Goal: Task Accomplishment & Management: Complete application form

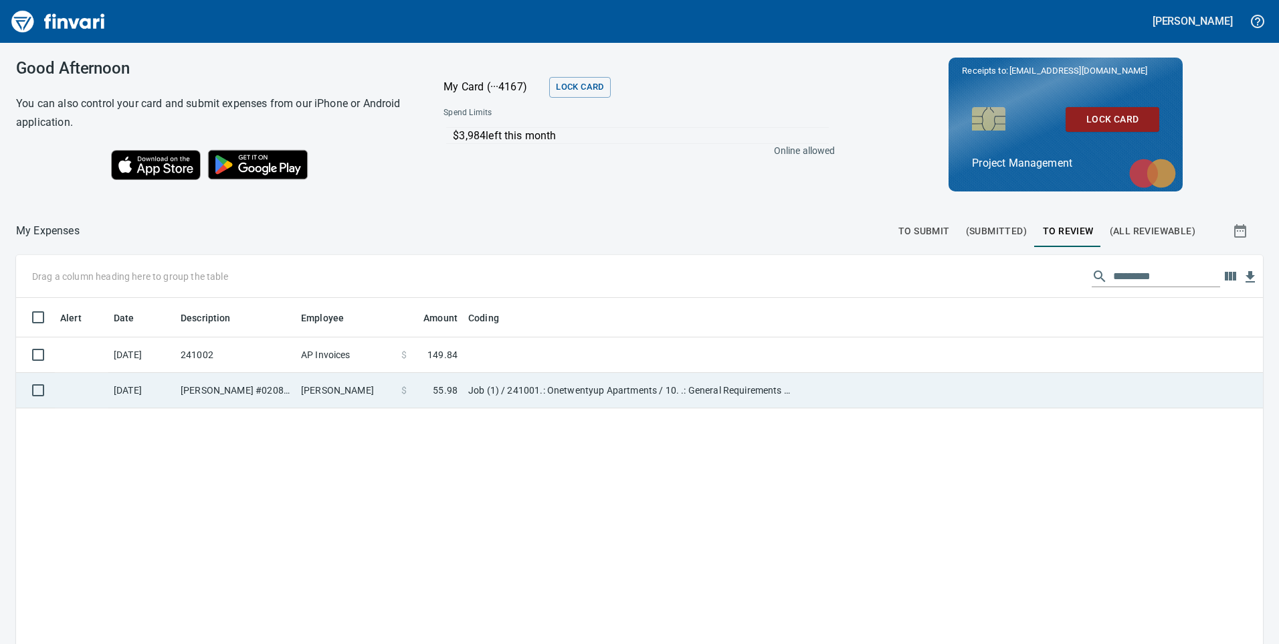
scroll to position [1, 1]
click at [229, 393] on td "[PERSON_NAME] #0208 [GEOGRAPHIC_DATA] [GEOGRAPHIC_DATA]" at bounding box center [235, 390] width 120 height 35
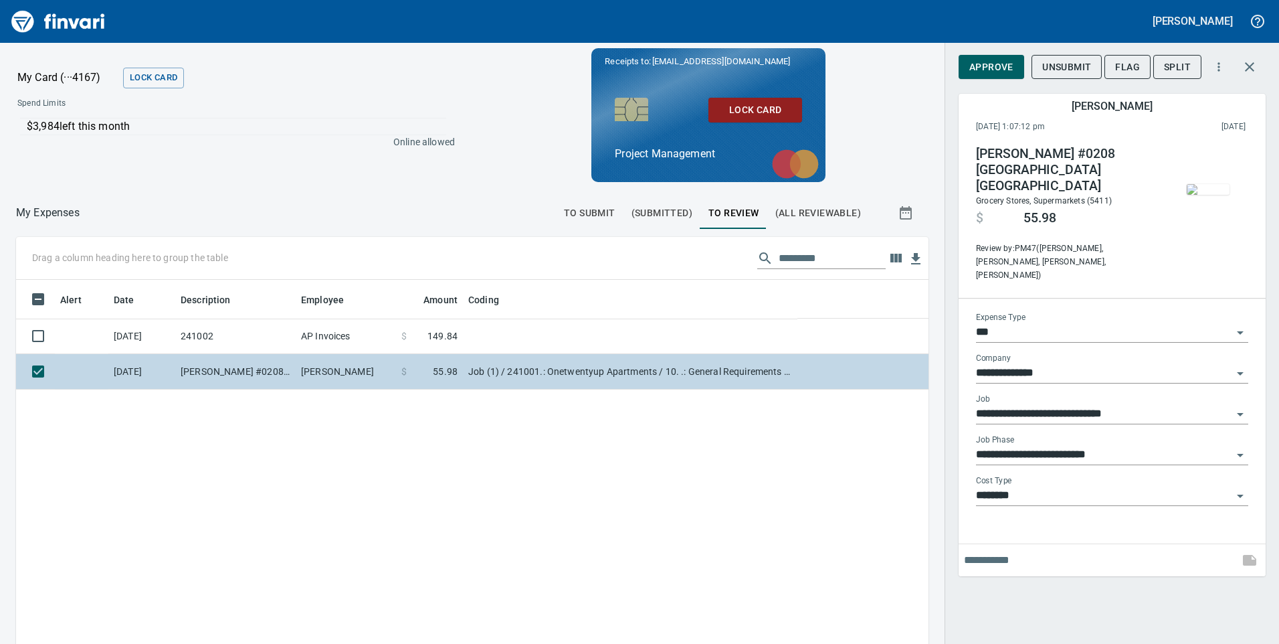
scroll to position [486, 892]
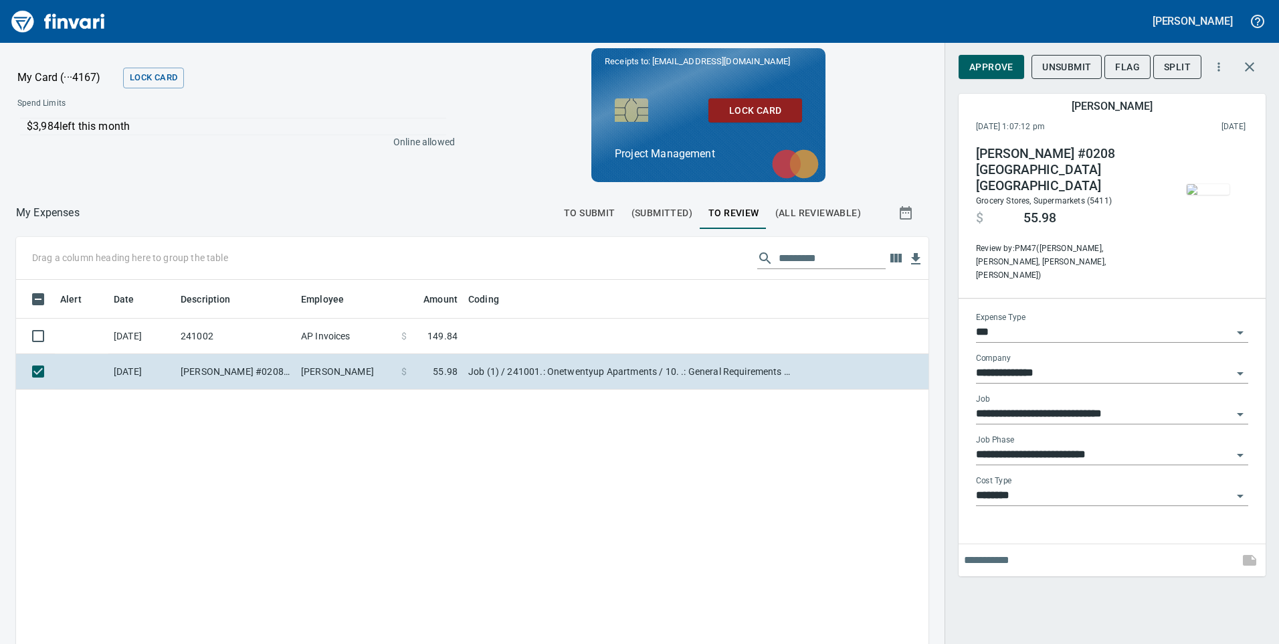
click at [1217, 184] on img "button" at bounding box center [1208, 189] width 43 height 11
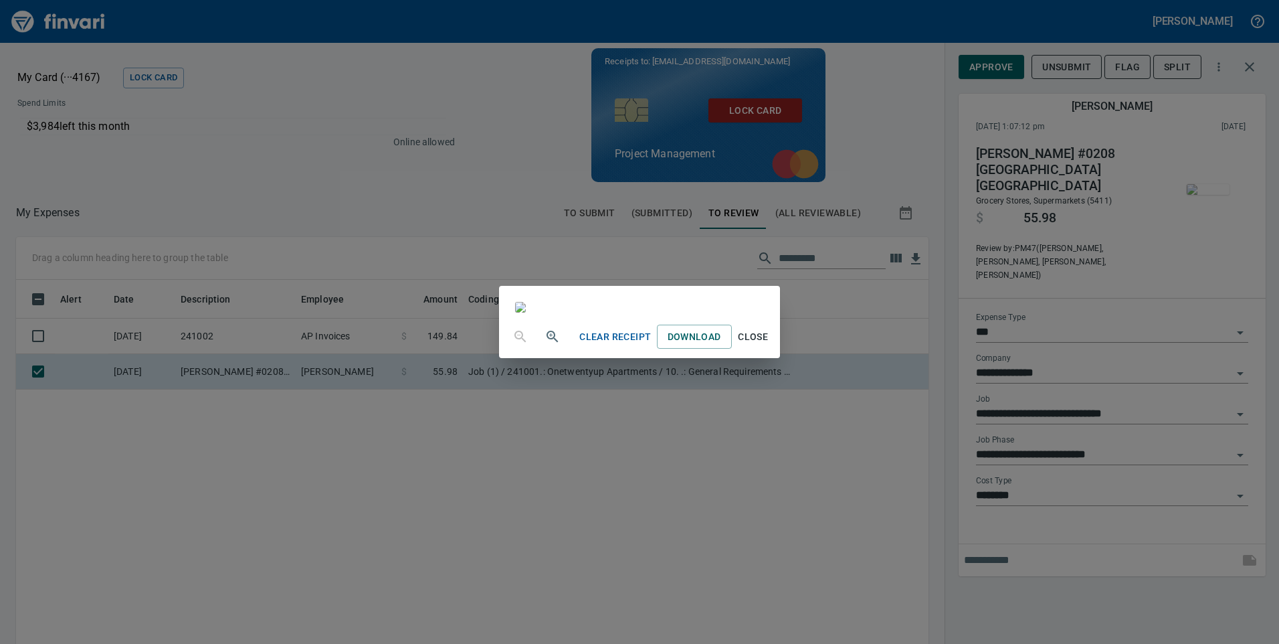
scroll to position [143, 0]
click at [769, 345] on span "Close" at bounding box center [753, 336] width 32 height 17
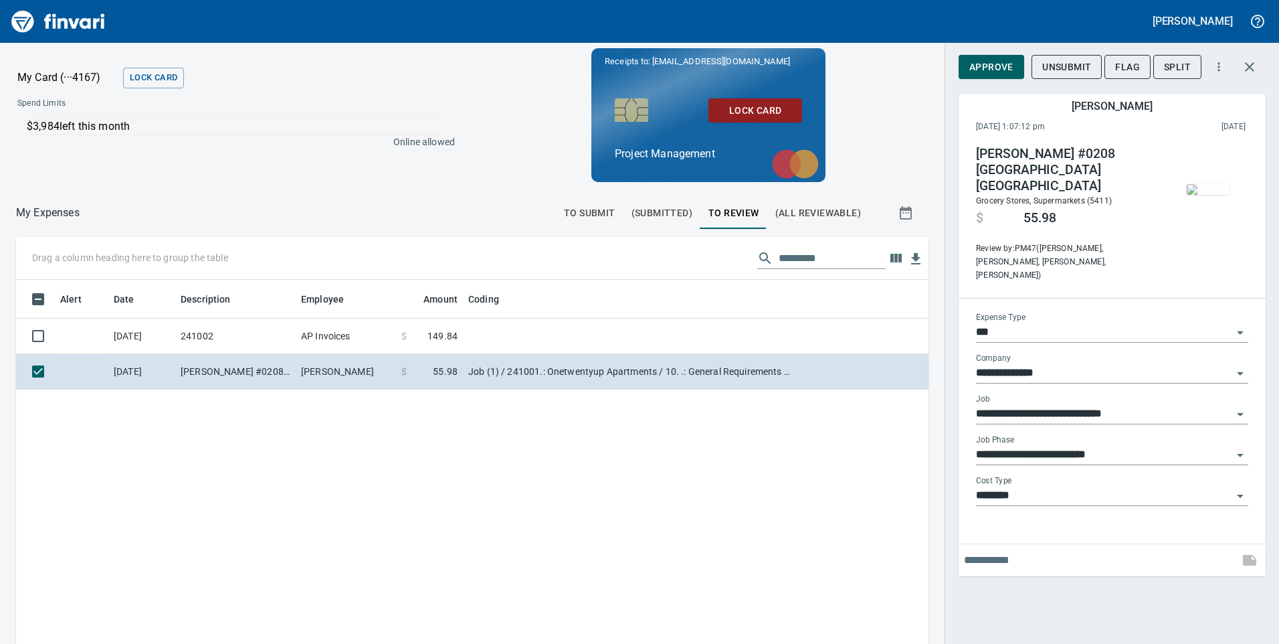
click at [1004, 68] on span "Approve" at bounding box center [991, 67] width 44 height 17
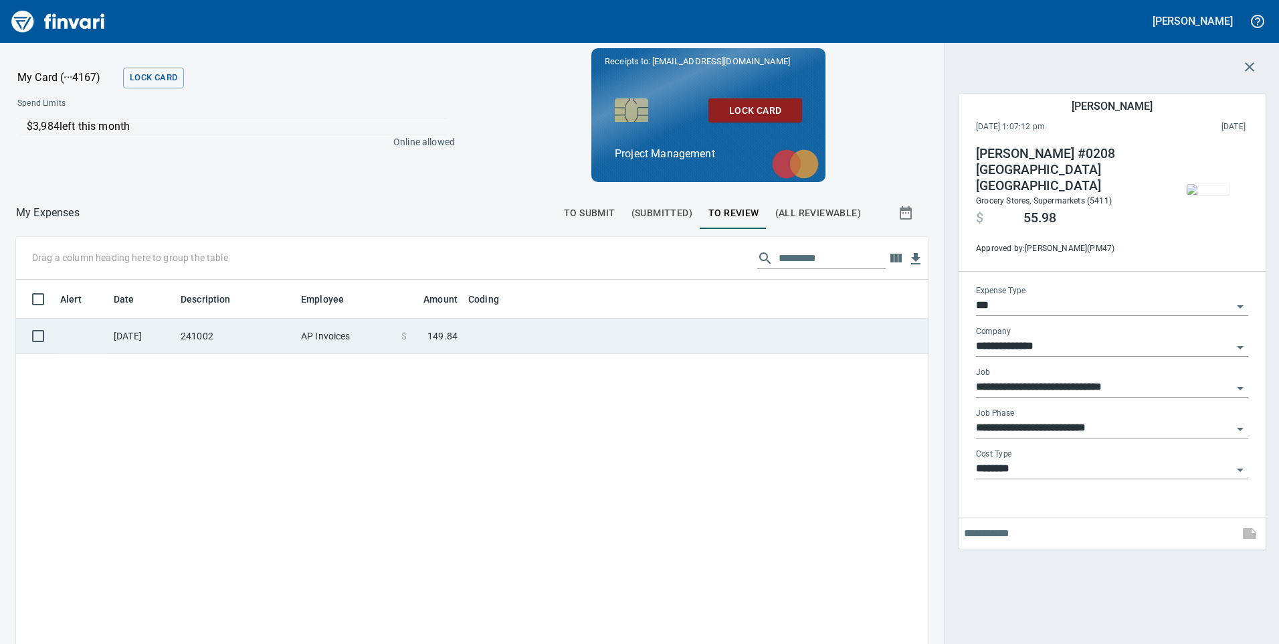
scroll to position [486, 892]
click at [314, 337] on td "AP Invoices" at bounding box center [346, 335] width 100 height 35
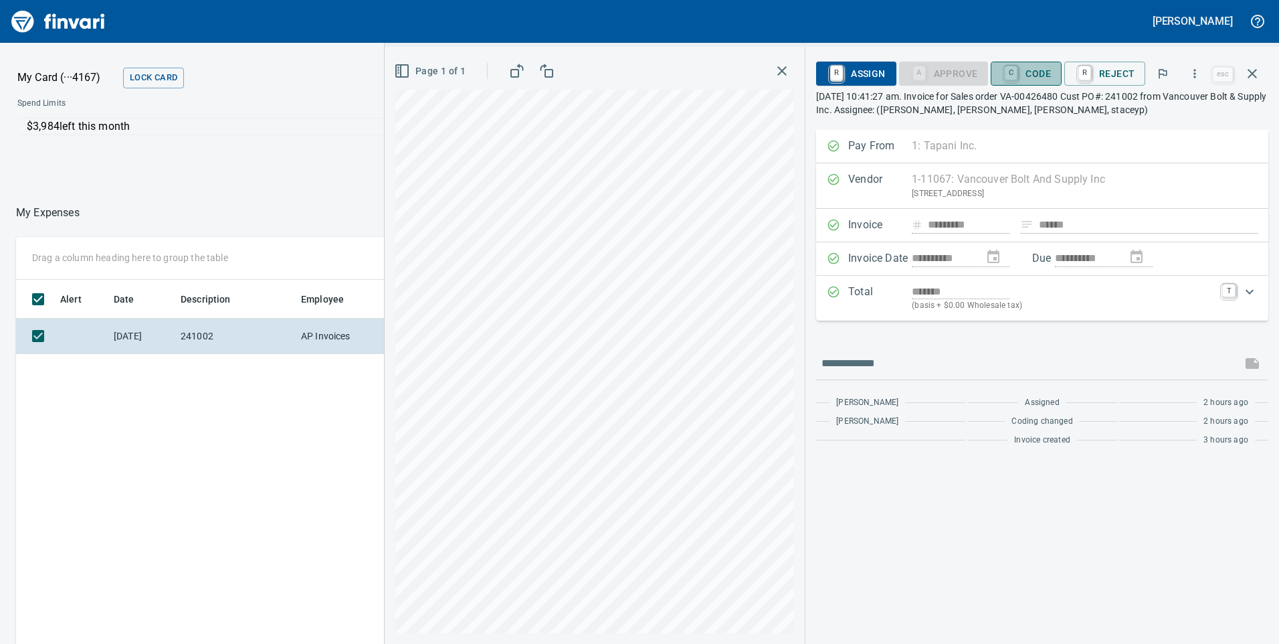
click at [1023, 72] on span "C Code" at bounding box center [1026, 73] width 50 height 23
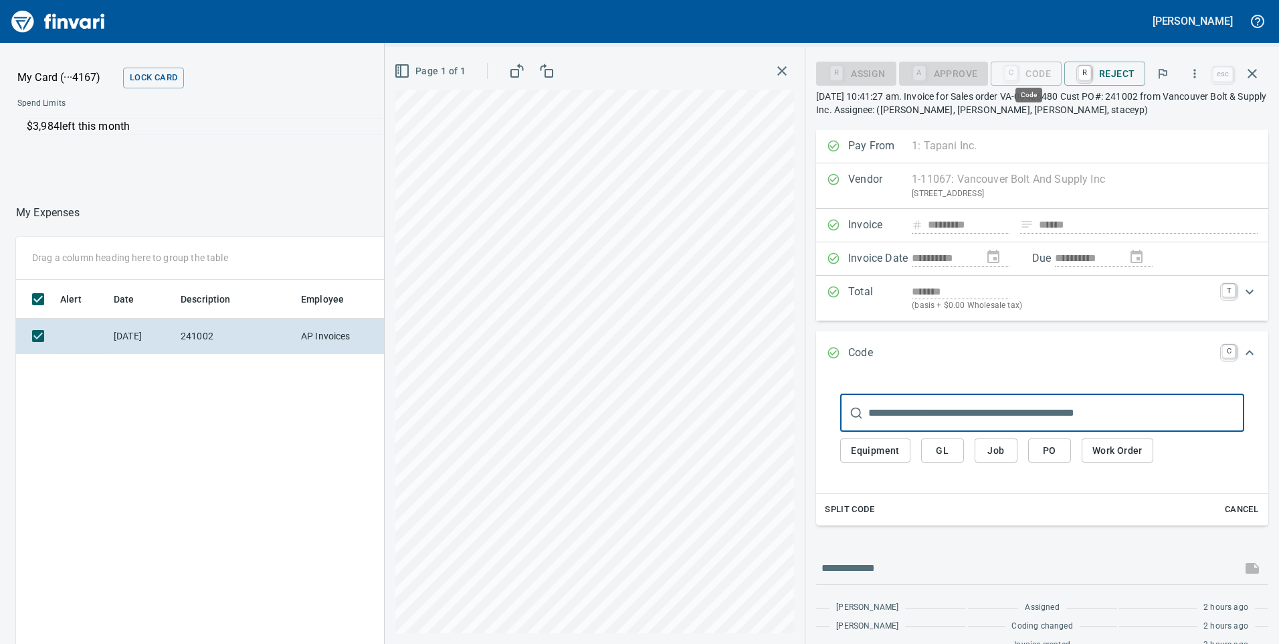
scroll to position [486, 892]
click at [973, 415] on input "text" at bounding box center [1056, 412] width 376 height 37
click at [1002, 454] on span "Job" at bounding box center [995, 450] width 21 height 17
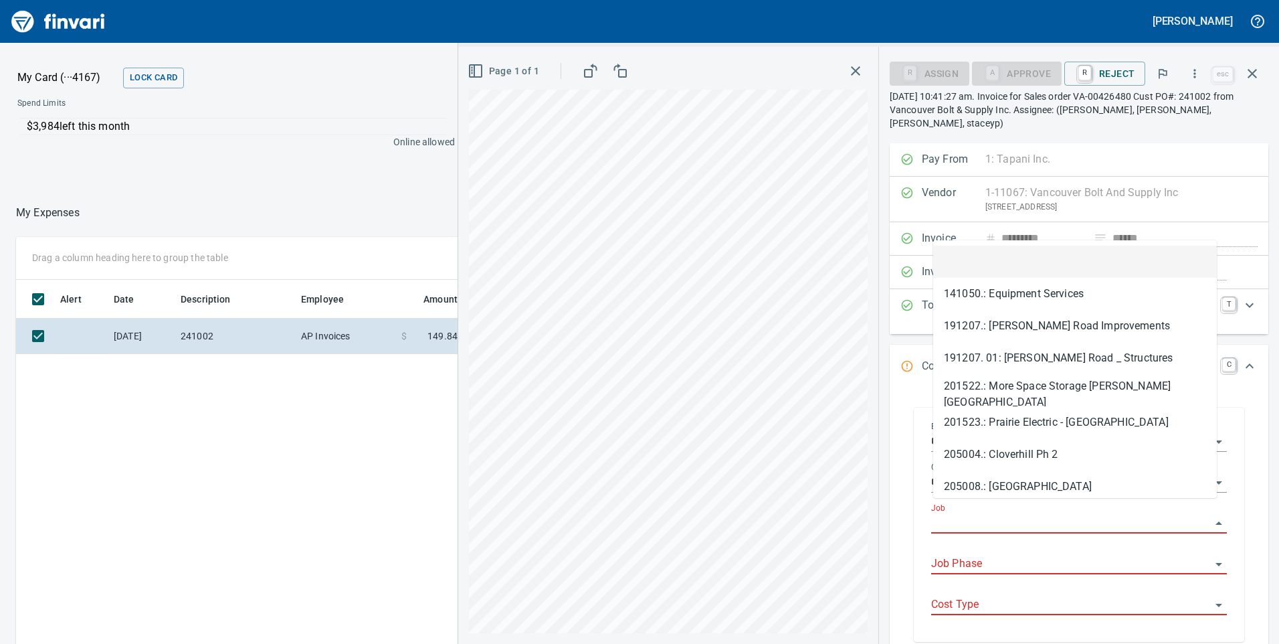
click at [978, 514] on input "Job" at bounding box center [1071, 523] width 280 height 19
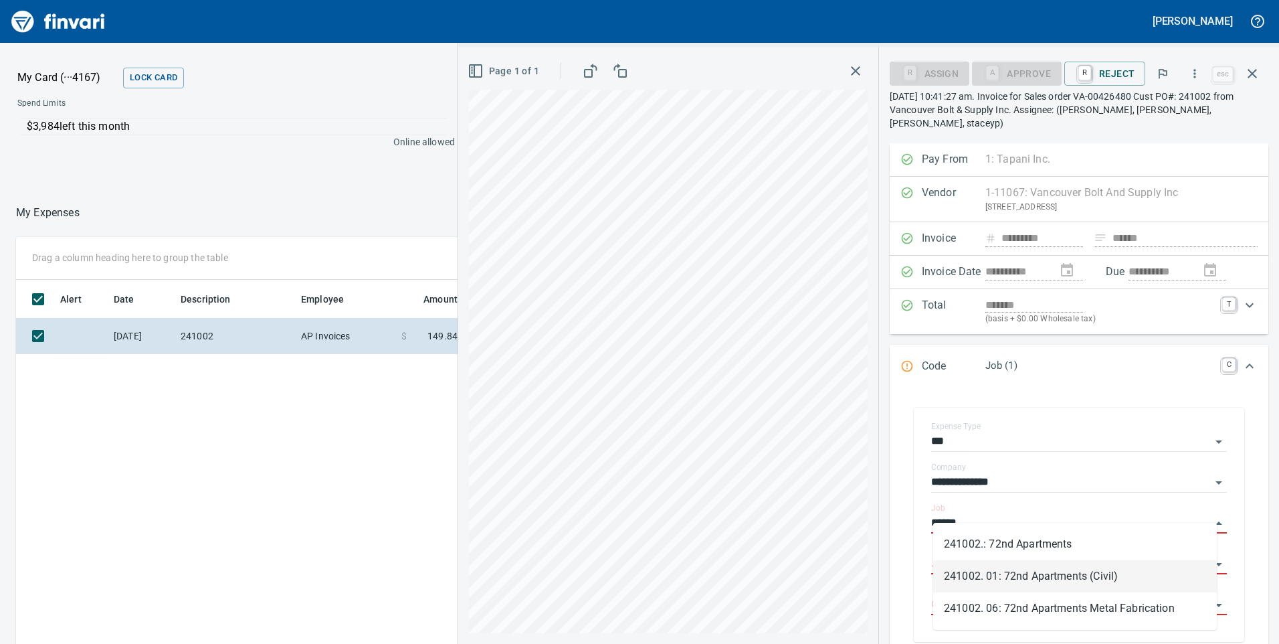
click at [1068, 551] on li "241002.: 72nd Apartments" at bounding box center [1075, 544] width 284 height 32
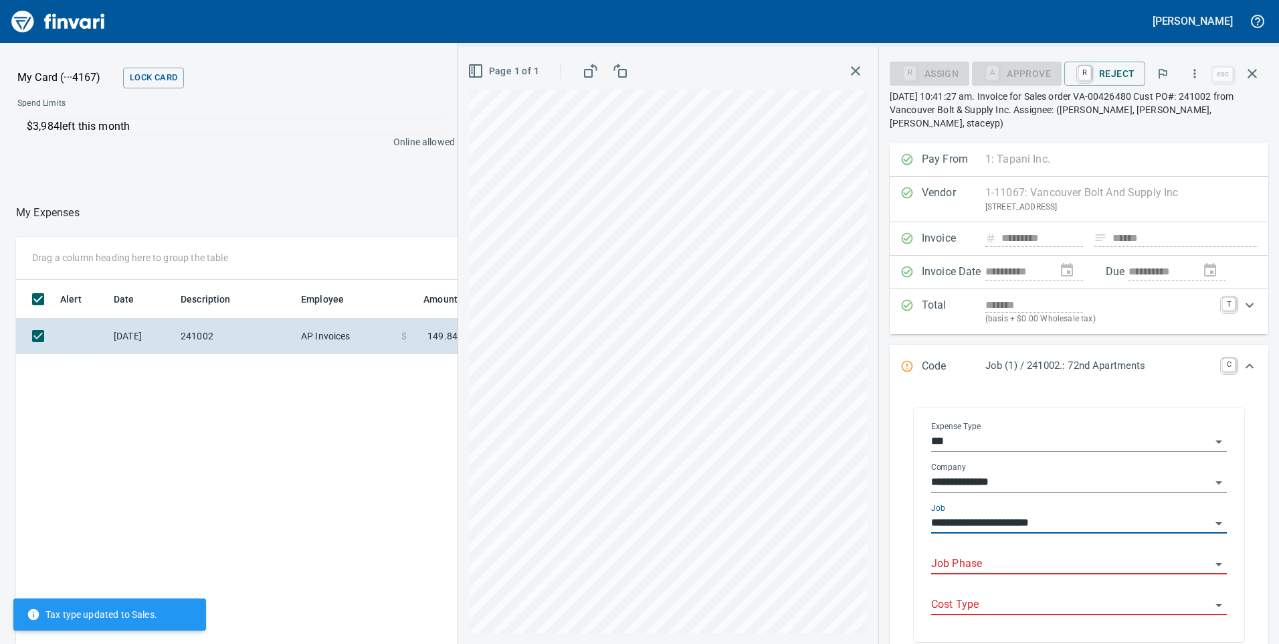
type input "**********"
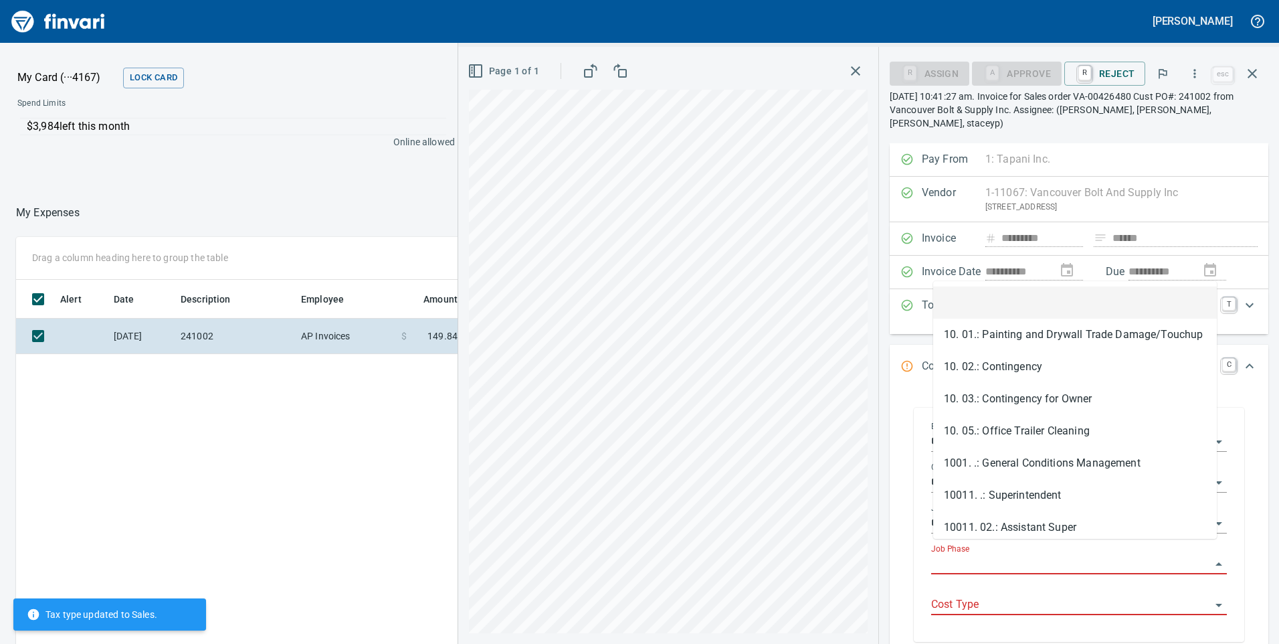
click at [1006, 555] on input "Job Phase" at bounding box center [1071, 564] width 280 height 19
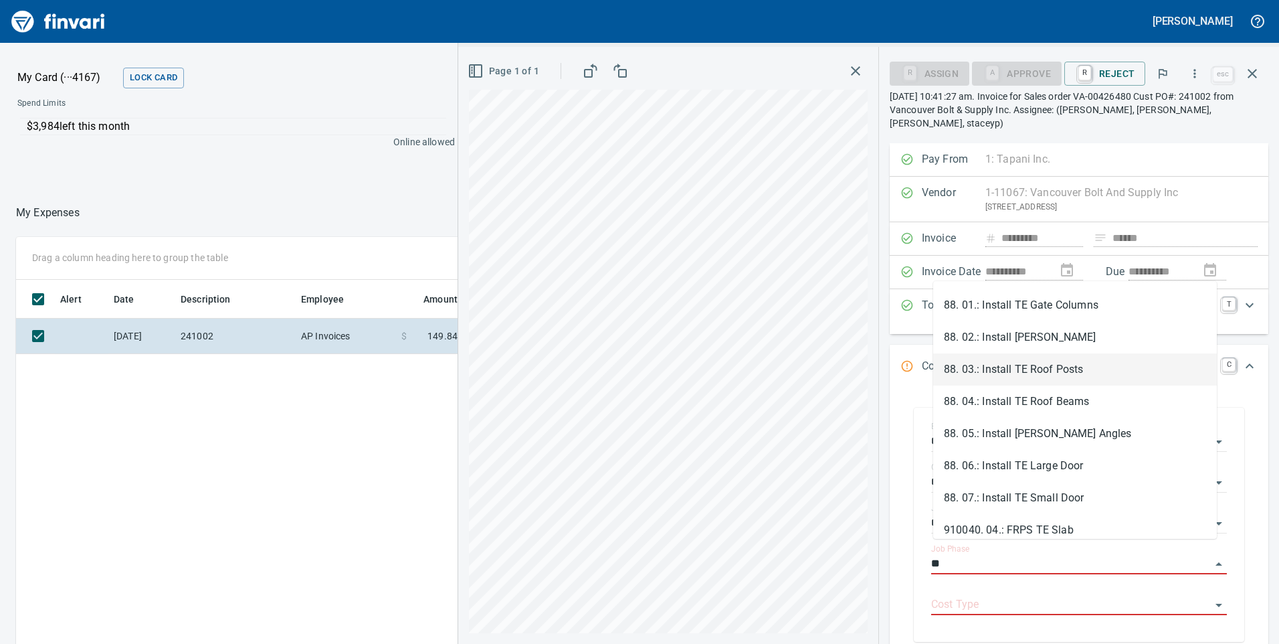
scroll to position [1472, 0]
click at [1054, 373] on li "88. 01.: Install TE Gate Columns" at bounding box center [1075, 372] width 284 height 32
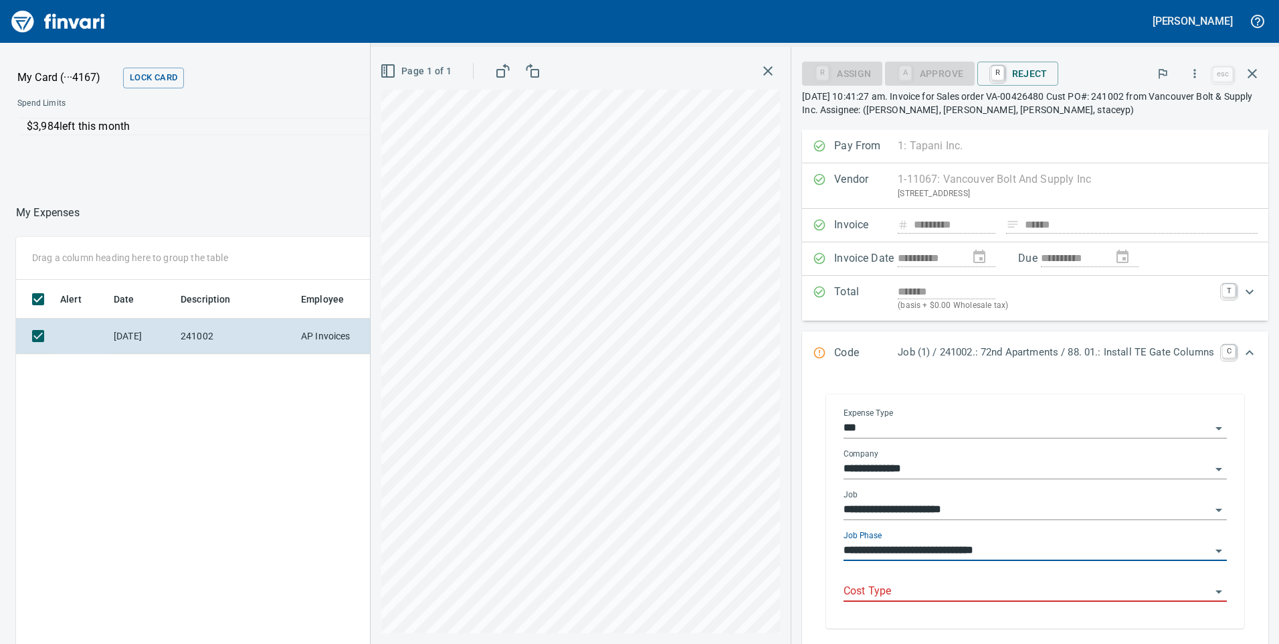
type input "**********"
click at [896, 601] on div "Cost Type" at bounding box center [1035, 591] width 383 height 41
click at [892, 583] on input "Cost Type" at bounding box center [1027, 591] width 367 height 19
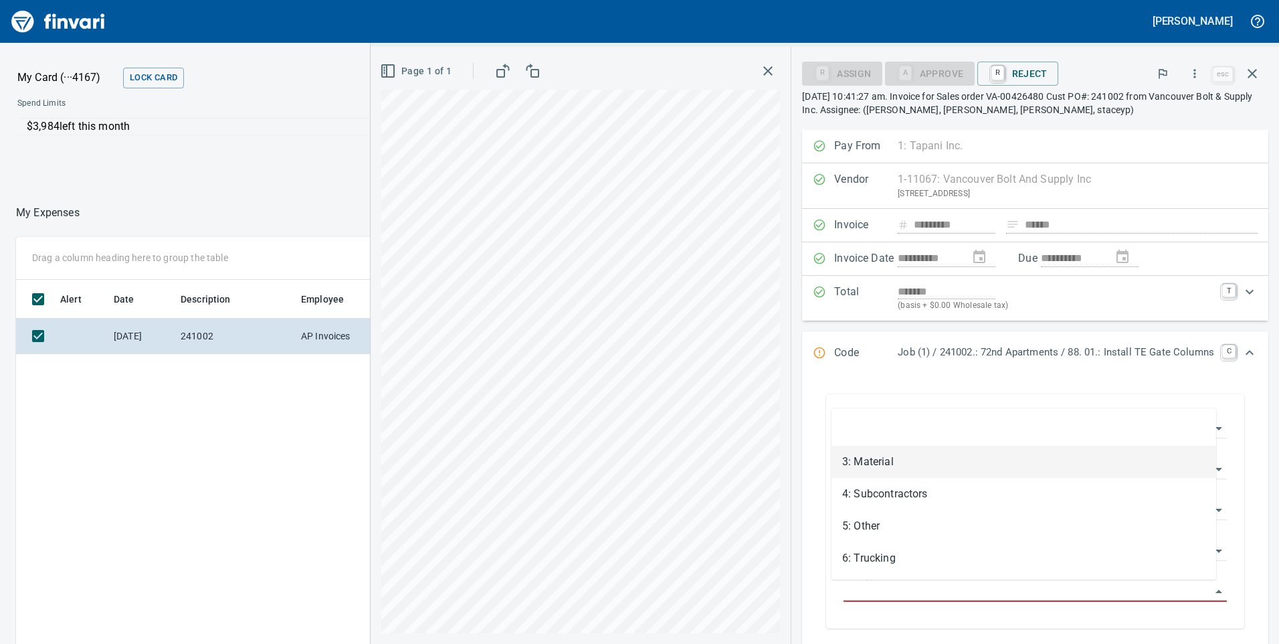
click at [888, 465] on li "3: Material" at bounding box center [1023, 462] width 385 height 32
type input "**********"
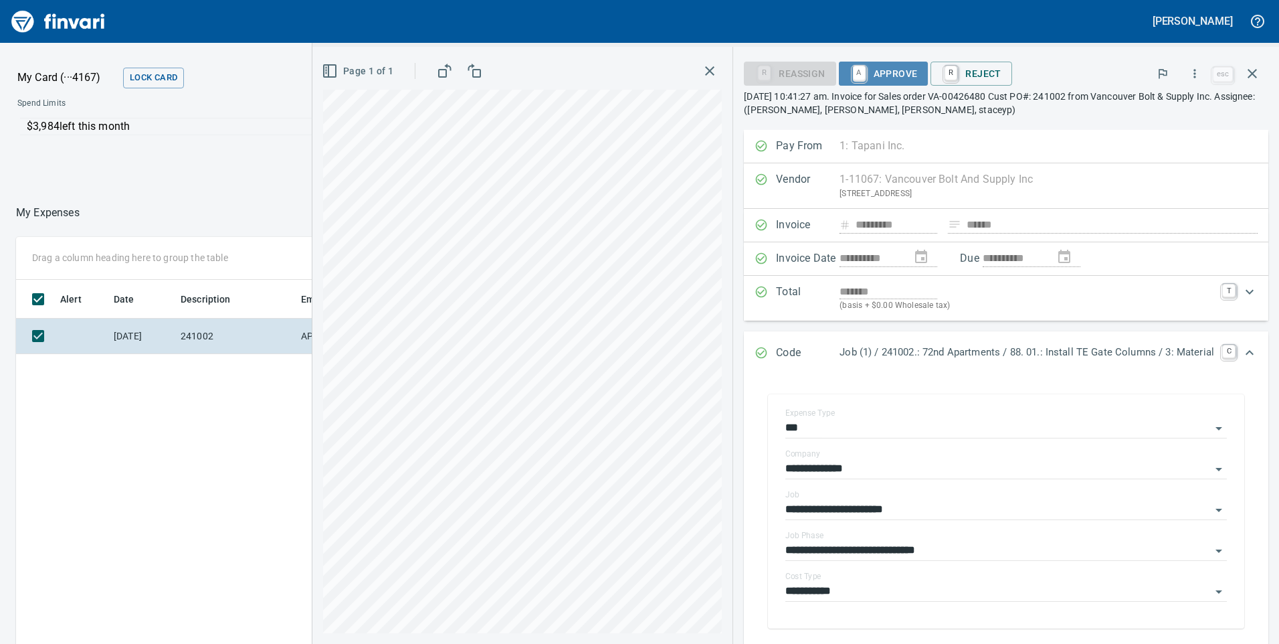
click at [894, 76] on span "A Approve" at bounding box center [884, 73] width 68 height 23
